Goal: Task Accomplishment & Management: Use online tool/utility

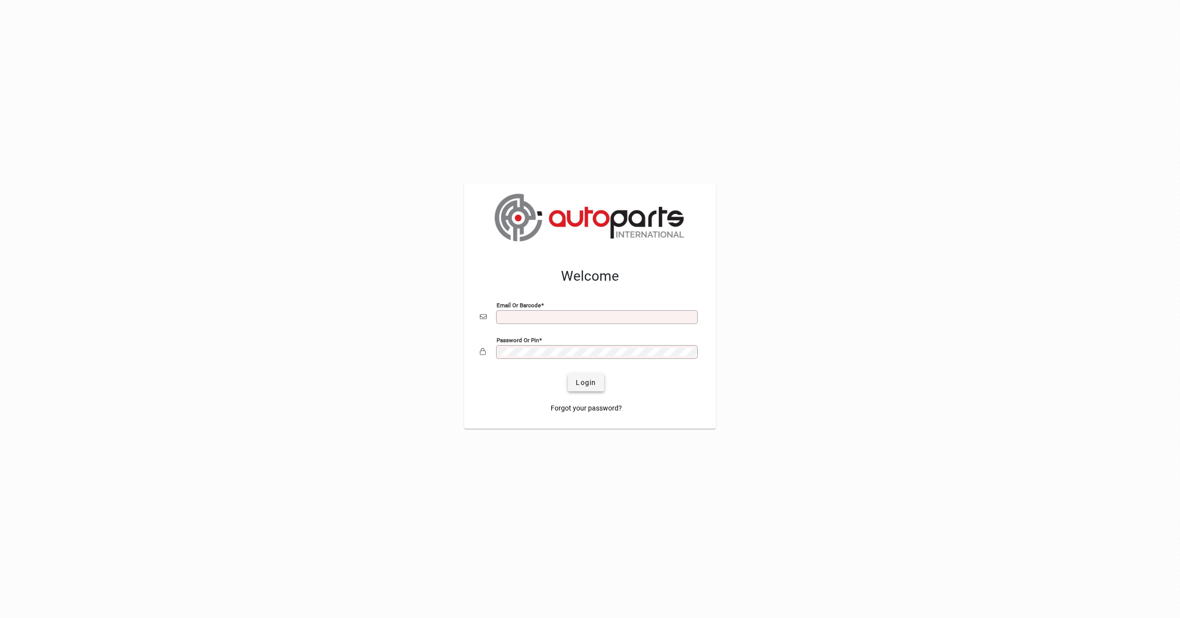
type input "**********"
click at [581, 383] on span "Login" at bounding box center [586, 382] width 20 height 10
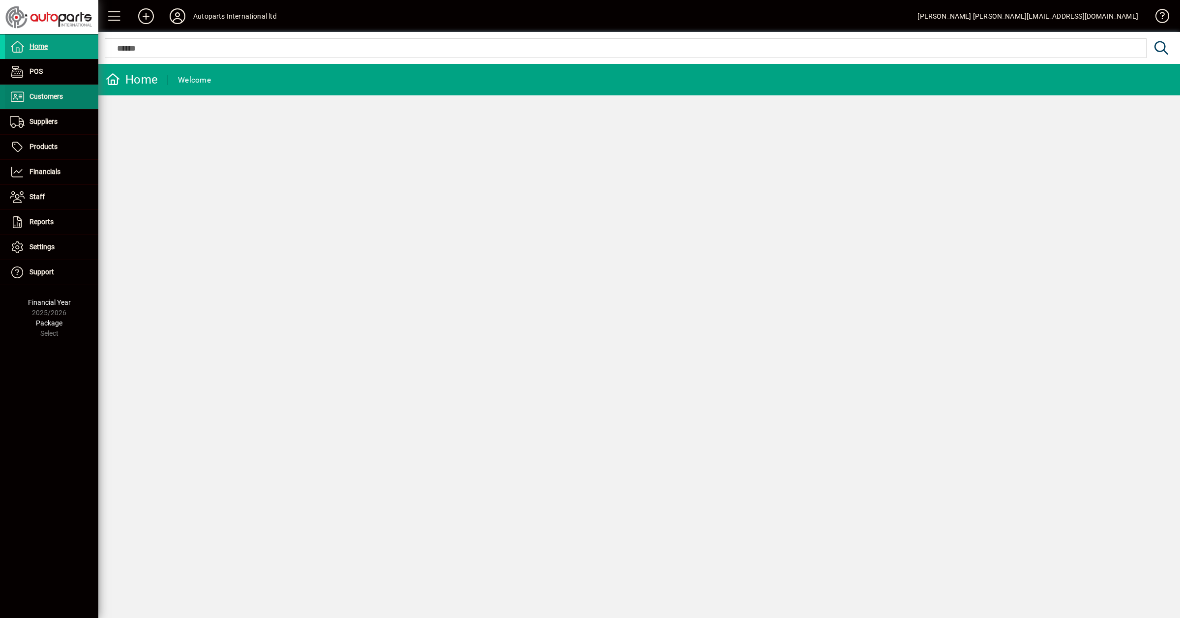
click at [63, 97] on span at bounding box center [51, 97] width 93 height 24
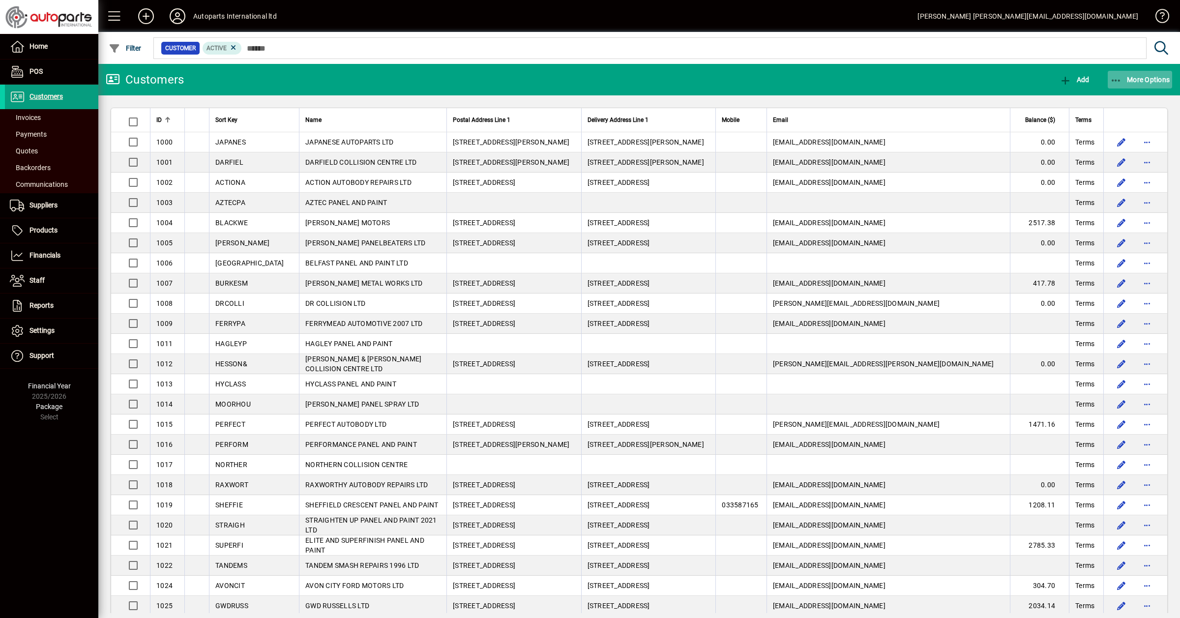
click at [1138, 79] on span "More Options" at bounding box center [1140, 80] width 60 height 8
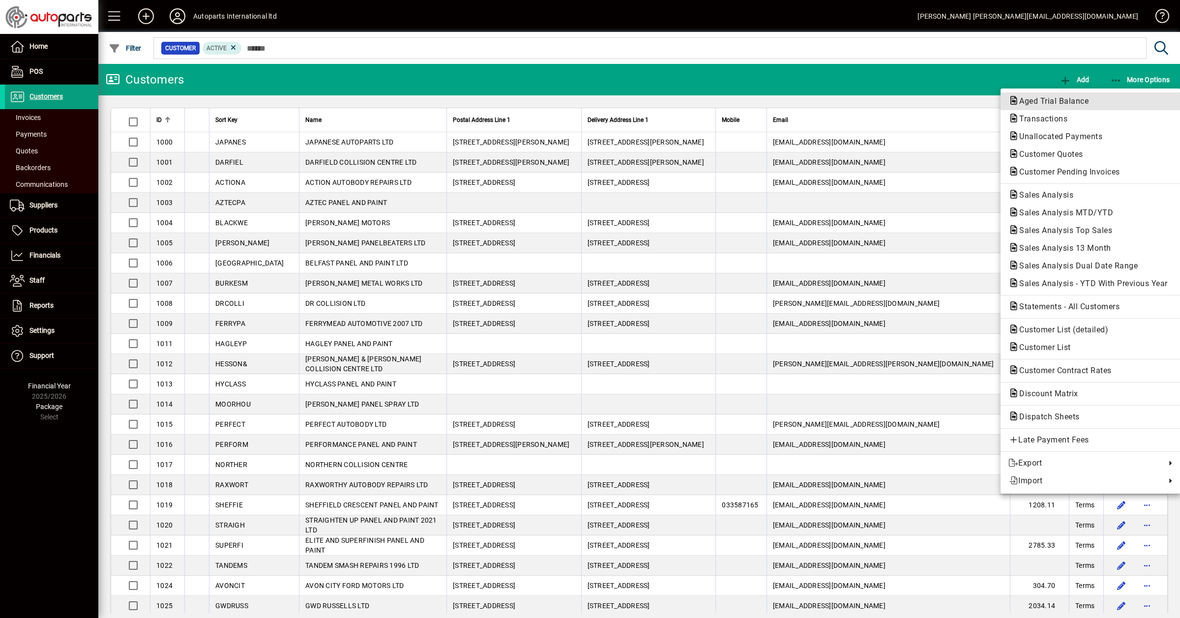
drag, startPoint x: 1040, startPoint y: 95, endPoint x: 1035, endPoint y: 99, distance: 6.3
click at [1039, 96] on span "Aged Trial Balance" at bounding box center [1090, 101] width 164 height 12
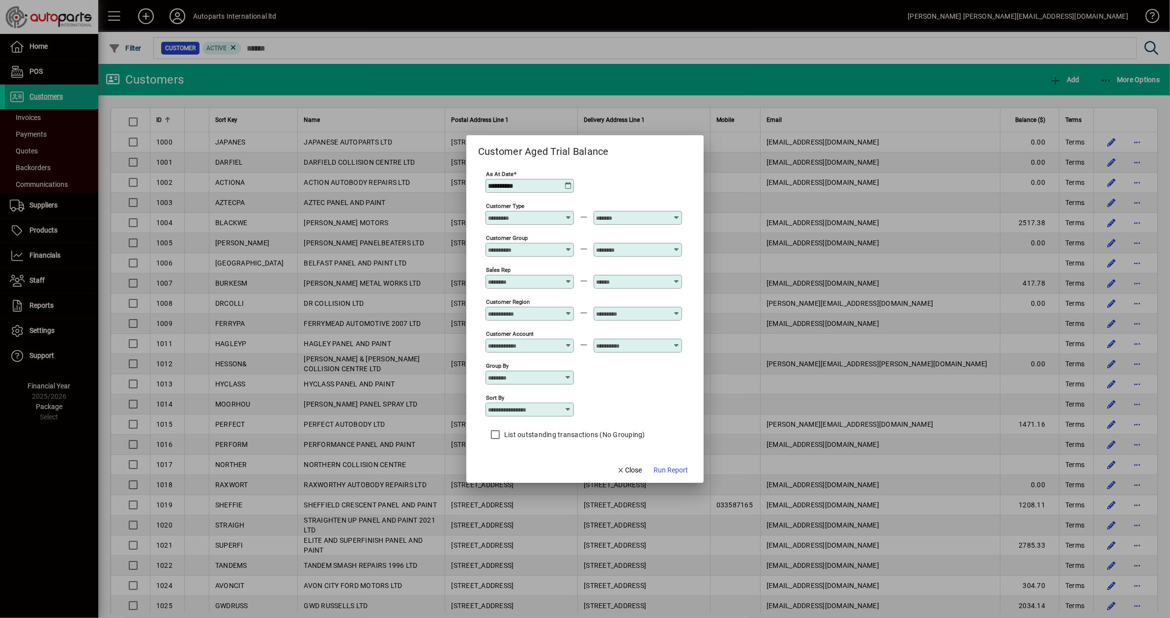
click at [565, 184] on icon at bounding box center [568, 186] width 8 height 8
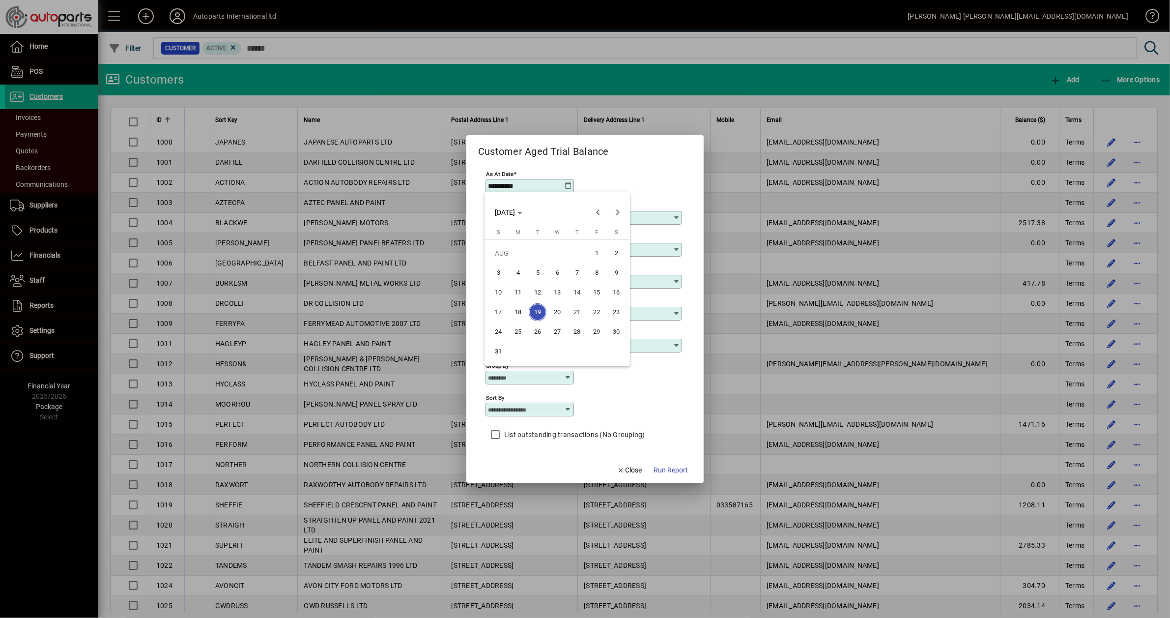
click at [600, 333] on span "29" at bounding box center [597, 332] width 18 height 18
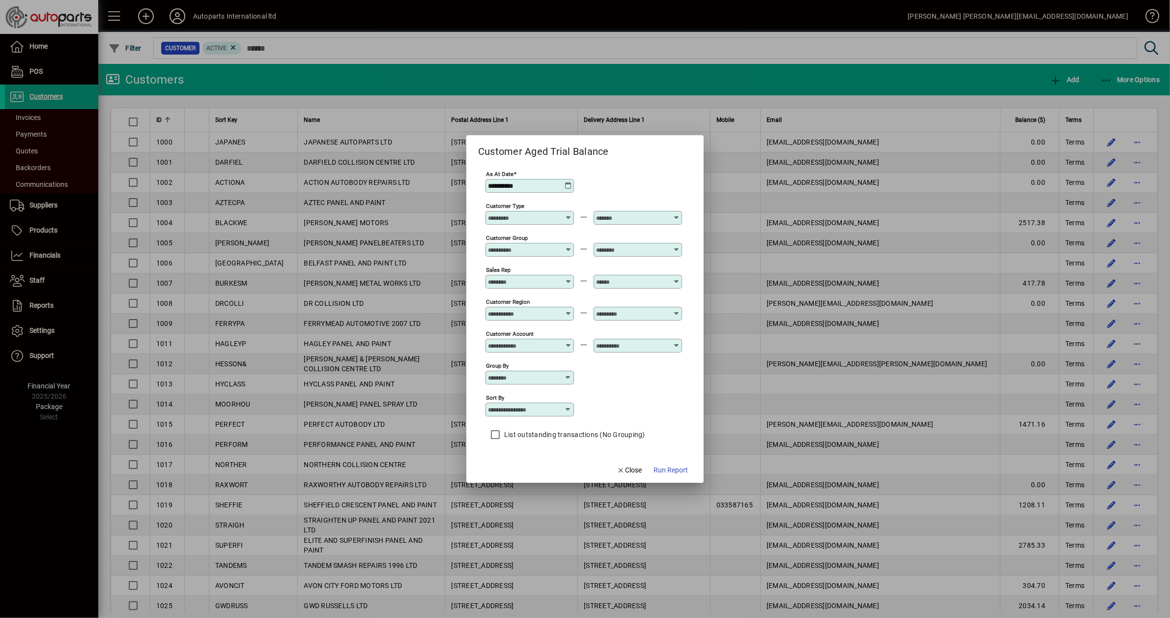
type input "**********"
click at [678, 475] on span "Run Report" at bounding box center [671, 470] width 34 height 10
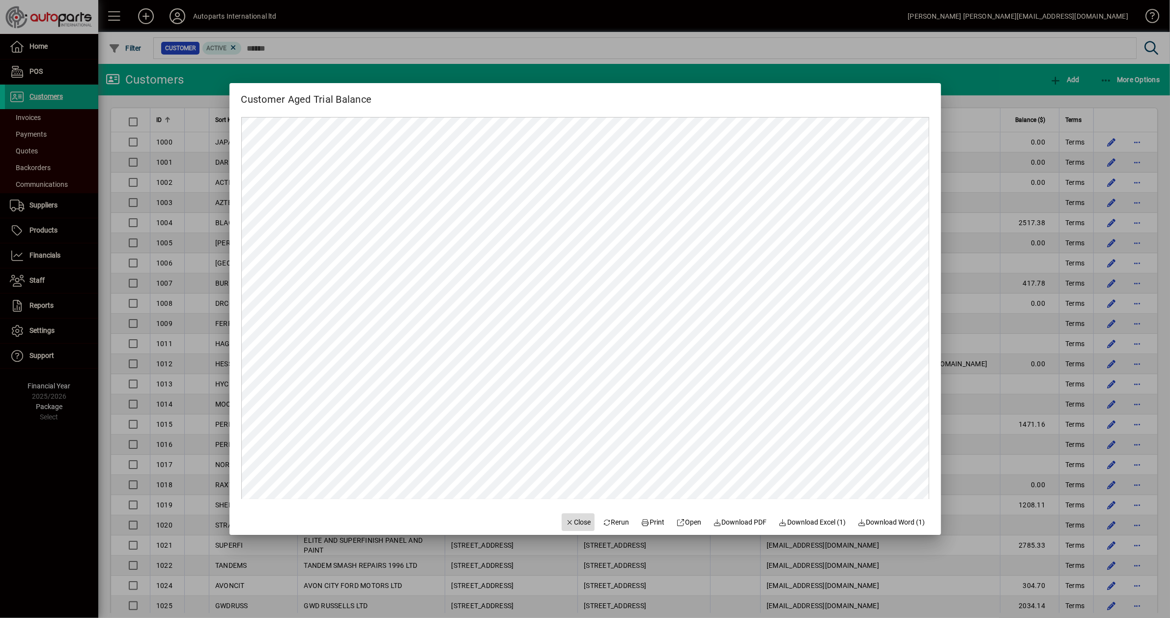
click at [569, 526] on span "Close" at bounding box center [579, 522] width 26 height 10
